Goal: Find specific page/section: Locate a particular part of the current website

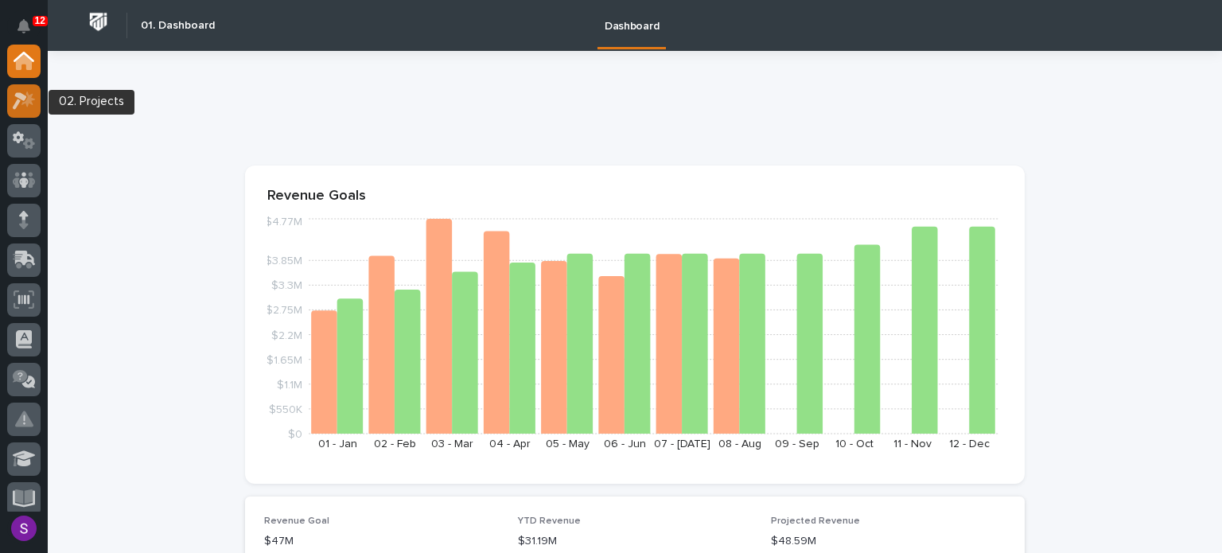
click at [17, 104] on icon at bounding box center [20, 100] width 14 height 17
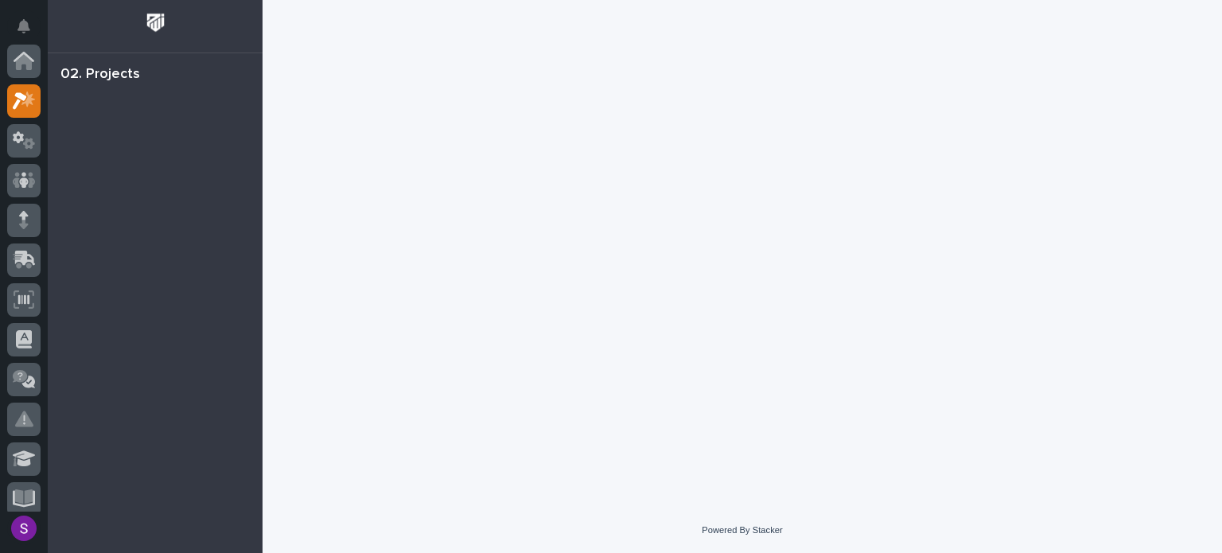
scroll to position [40, 0]
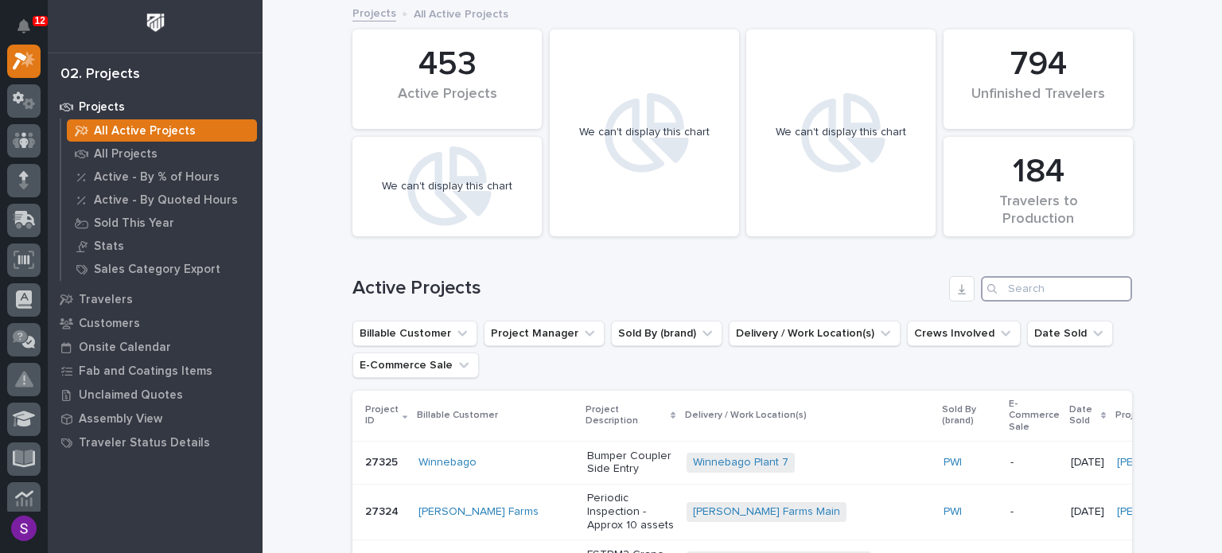
click at [1044, 285] on input "Search" at bounding box center [1056, 288] width 151 height 25
paste input "26757"
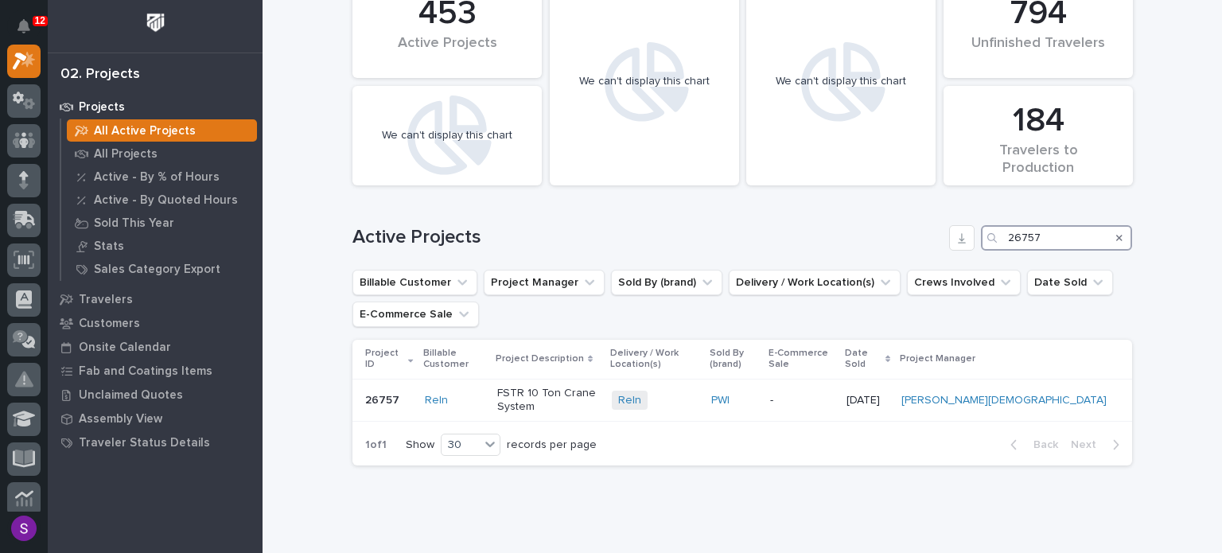
scroll to position [80, 0]
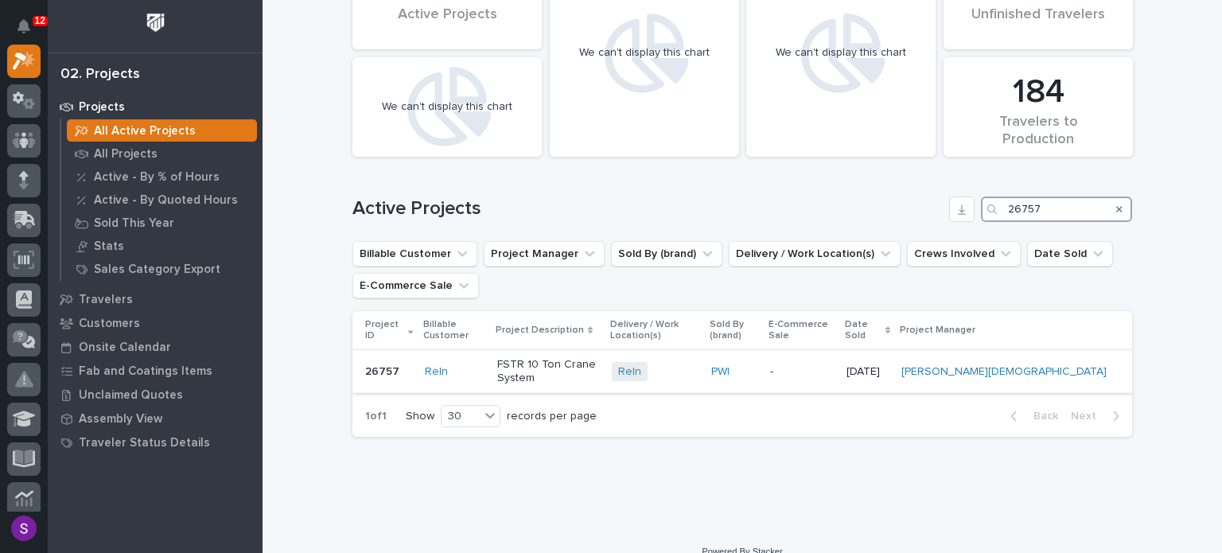
type input "26757"
click at [698, 363] on div "Reln + 0" at bounding box center [655, 372] width 87 height 20
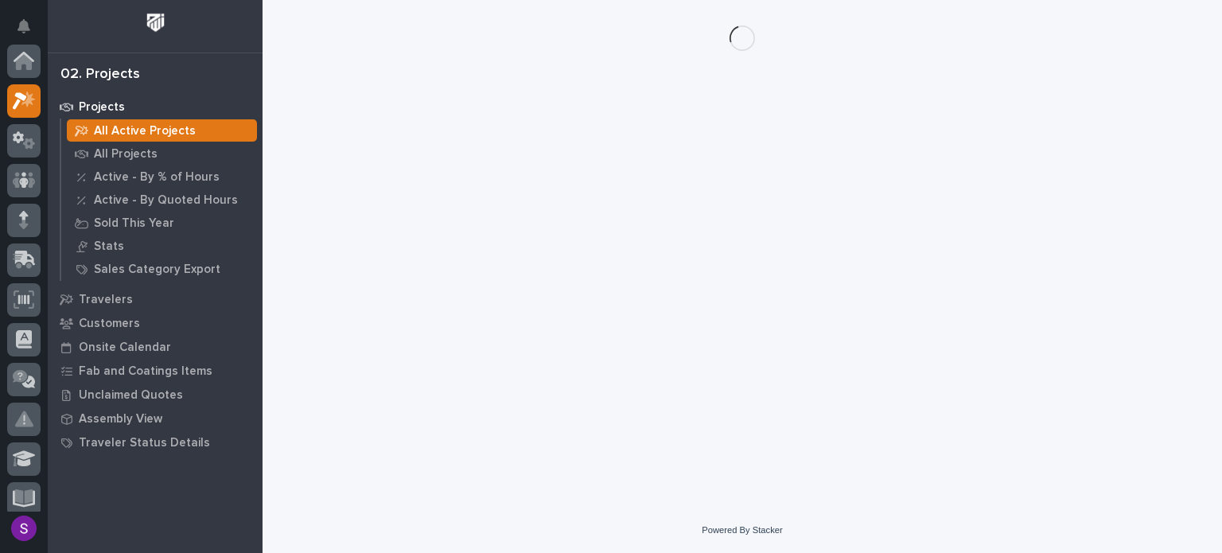
scroll to position [40, 0]
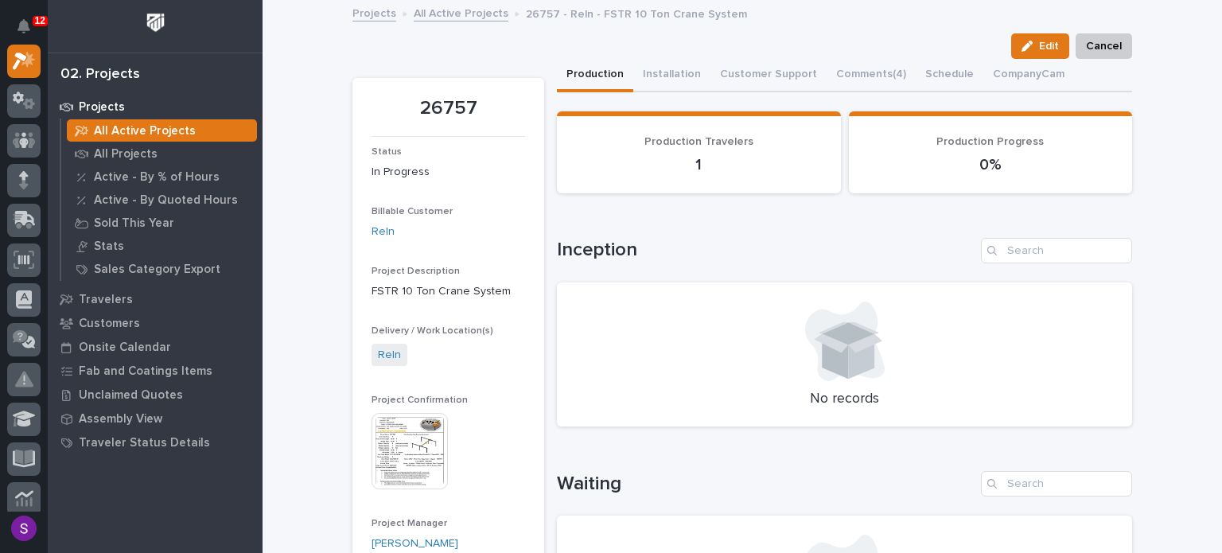
click at [407, 442] on img at bounding box center [409, 451] width 76 height 76
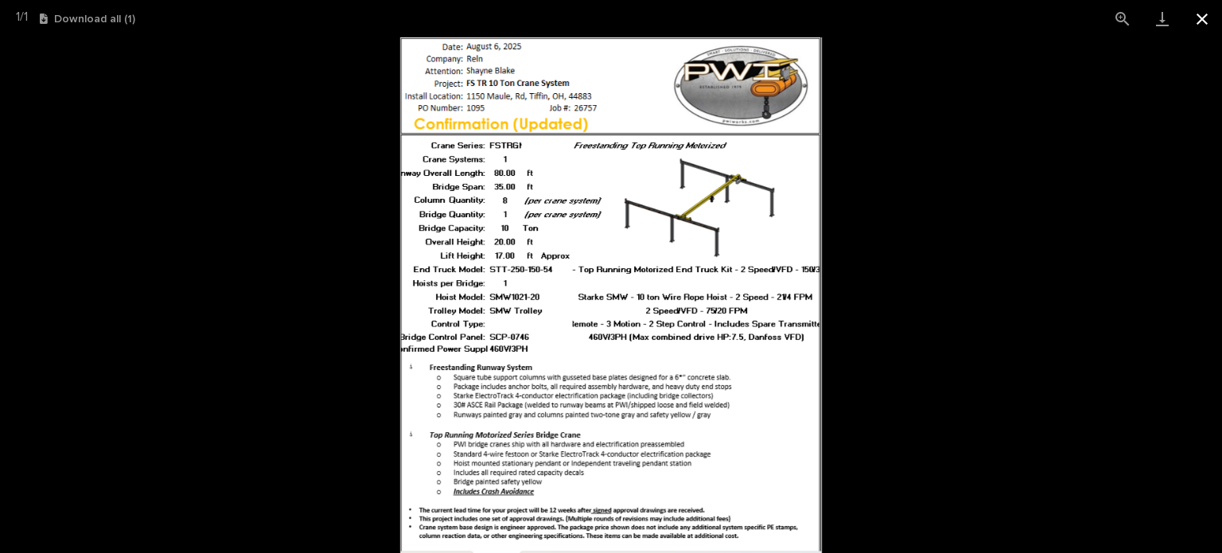
click at [1203, 12] on button "Close gallery" at bounding box center [1202, 18] width 40 height 37
